Goal: Use online tool/utility: Utilize a website feature to perform a specific function

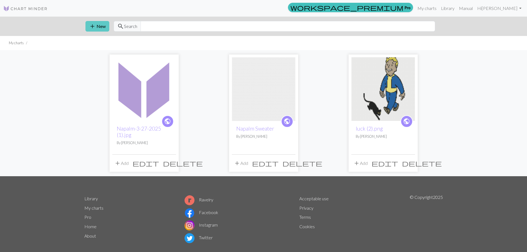
click at [90, 27] on span "add" at bounding box center [92, 26] width 7 height 8
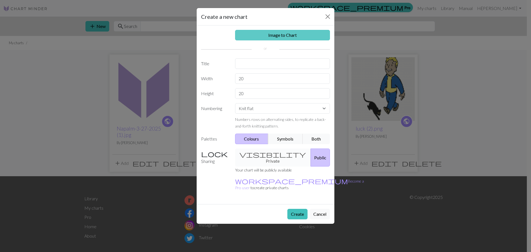
click at [265, 33] on link "Image to Chart" at bounding box center [282, 35] width 95 height 11
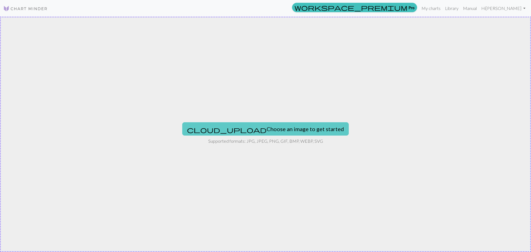
click at [282, 126] on button "cloud_upload Choose an image to get started" at bounding box center [265, 128] width 167 height 13
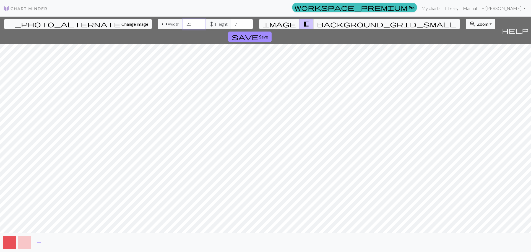
click at [183, 22] on input "20" at bounding box center [194, 24] width 22 height 11
type input "66"
type input "19"
click at [322, 21] on button "background_grid_small" at bounding box center [386, 24] width 147 height 11
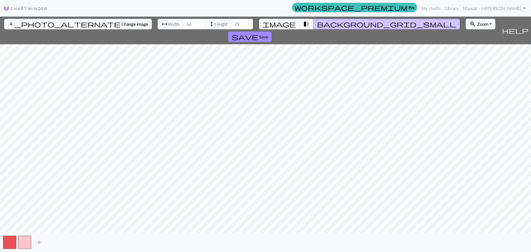
click at [39, 240] on span "add" at bounding box center [39, 243] width 7 height 8
click at [51, 242] on span "add" at bounding box center [54, 243] width 7 height 8
click at [68, 240] on span "add" at bounding box center [69, 243] width 7 height 8
click at [18, 242] on div "add" at bounding box center [265, 242] width 531 height 19
click at [22, 242] on button "button" at bounding box center [24, 242] width 13 height 13
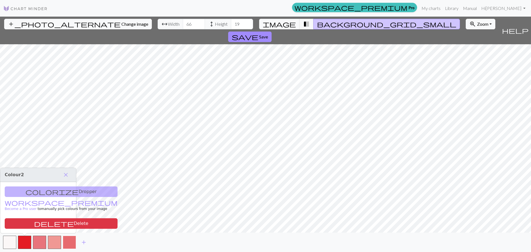
click at [75, 242] on button "button" at bounding box center [69, 242] width 13 height 13
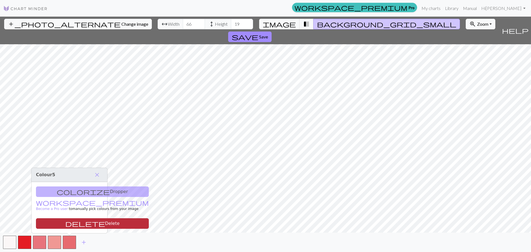
click at [72, 224] on button "delete Delete" at bounding box center [92, 223] width 113 height 11
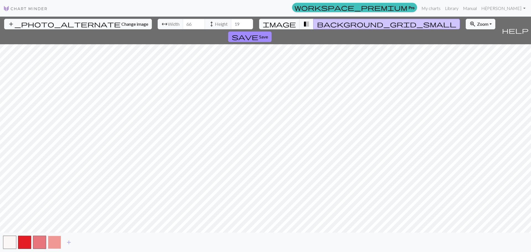
click at [53, 243] on button "button" at bounding box center [54, 242] width 13 height 13
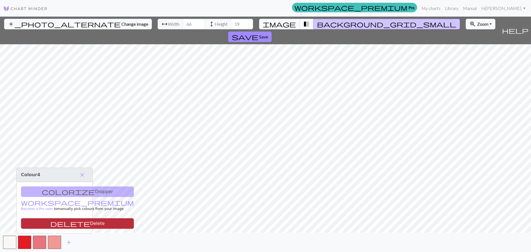
click at [57, 222] on button "delete Delete" at bounding box center [77, 223] width 113 height 11
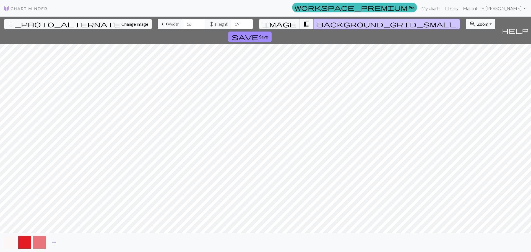
click at [6, 243] on button "button" at bounding box center [9, 242] width 13 height 13
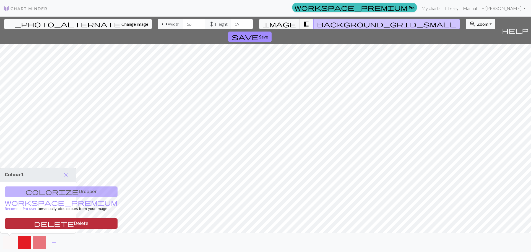
click at [53, 226] on button "delete Delete" at bounding box center [61, 223] width 113 height 11
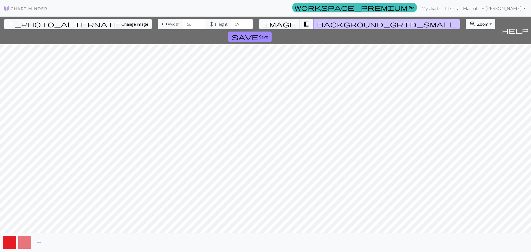
click at [27, 238] on button "button" at bounding box center [24, 242] width 13 height 13
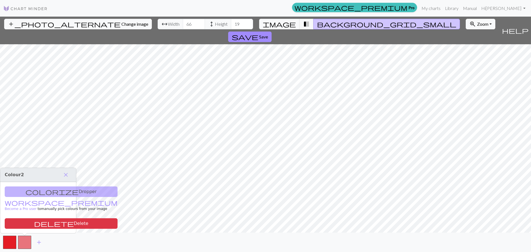
click at [77, 243] on div "add" at bounding box center [265, 242] width 531 height 19
click at [35, 240] on button "add" at bounding box center [39, 242] width 14 height 11
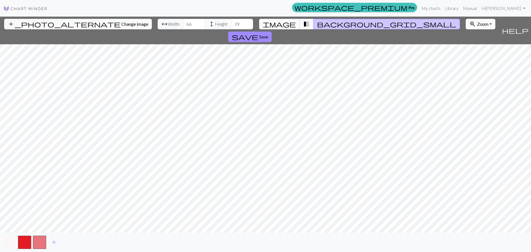
click at [11, 244] on button "button" at bounding box center [9, 242] width 13 height 13
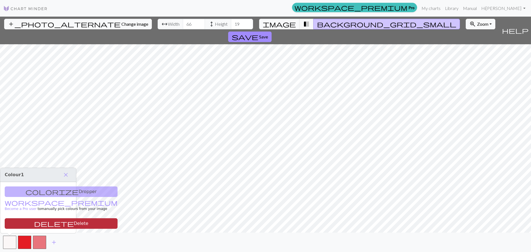
click at [45, 223] on button "delete Delete" at bounding box center [61, 223] width 113 height 11
